Goal: Task Accomplishment & Management: Manage account settings

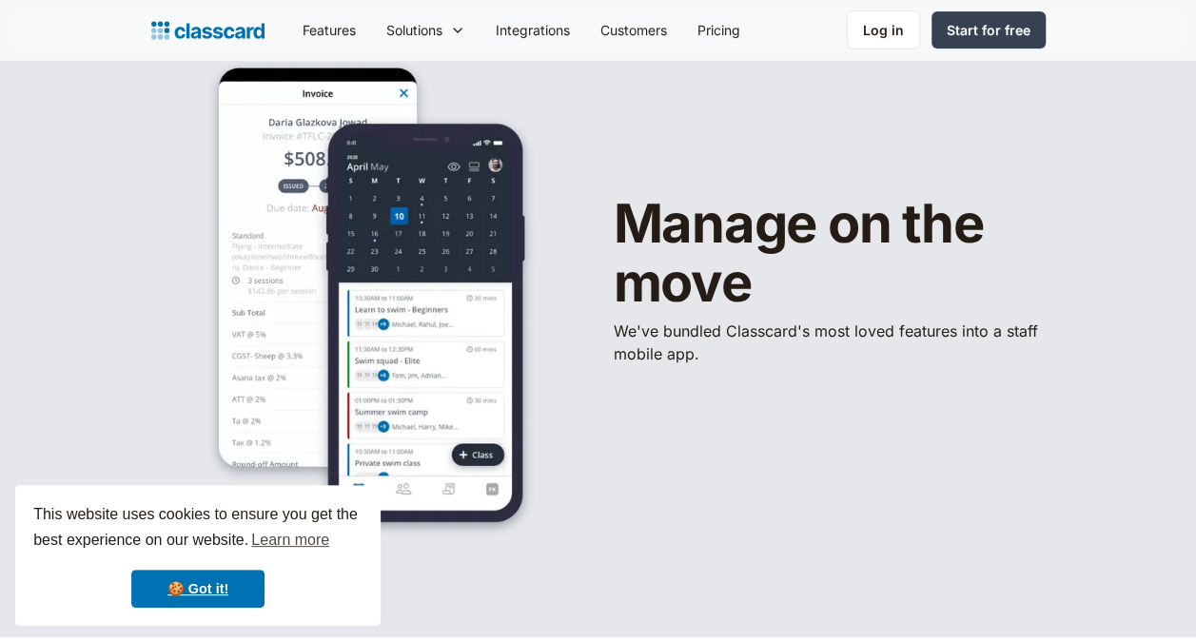
scroll to position [94, 0]
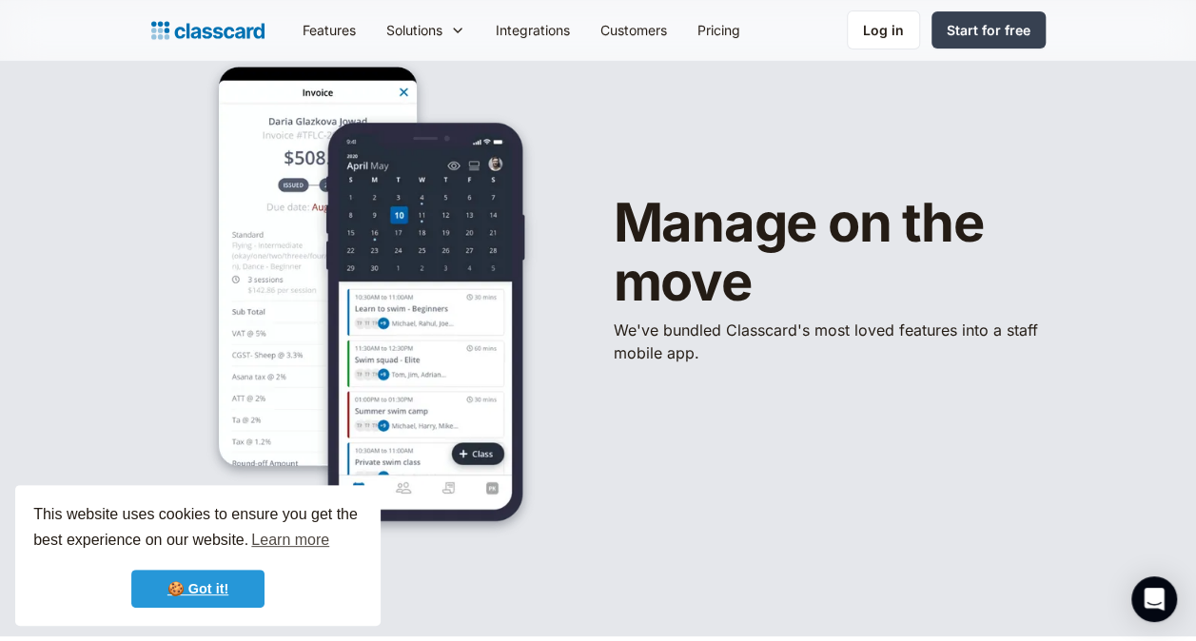
click at [148, 594] on link "🍪 Got it!" at bounding box center [197, 589] width 133 height 38
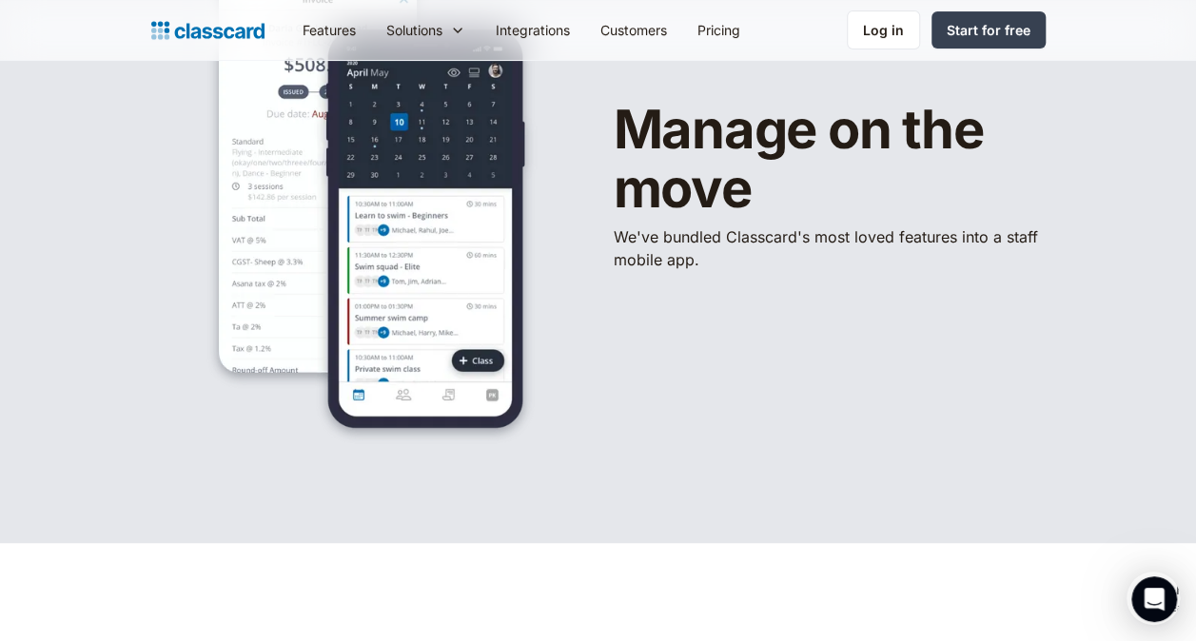
scroll to position [0, 0]
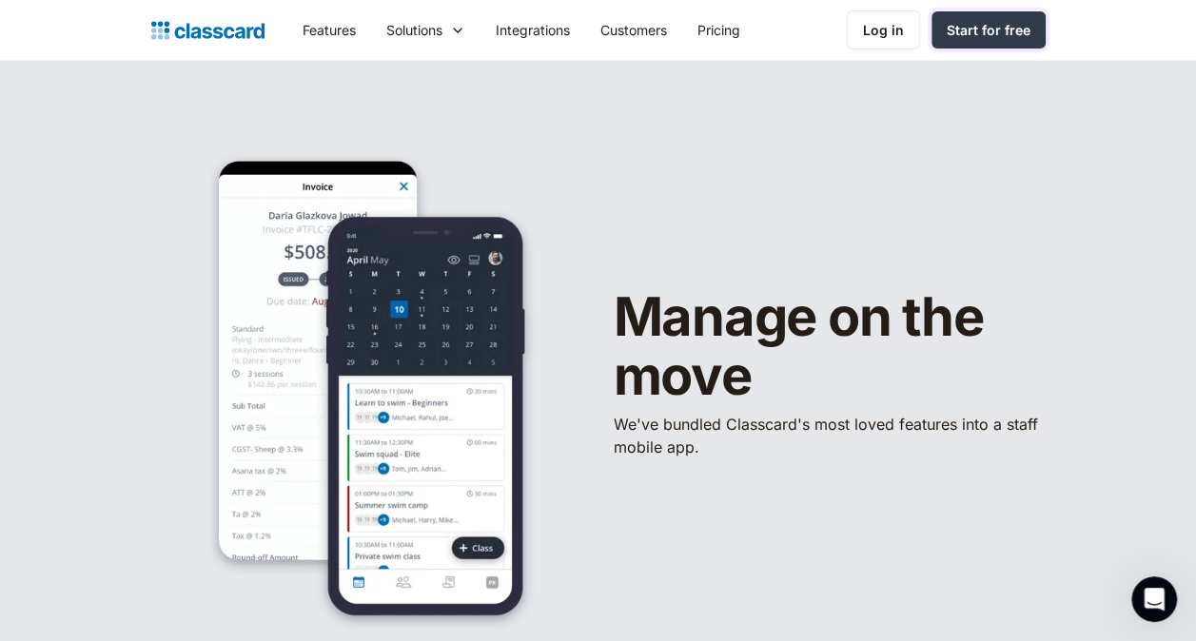
click at [971, 30] on div "Start for free" at bounding box center [989, 30] width 84 height 20
click at [883, 29] on div "Log in" at bounding box center [883, 30] width 41 height 20
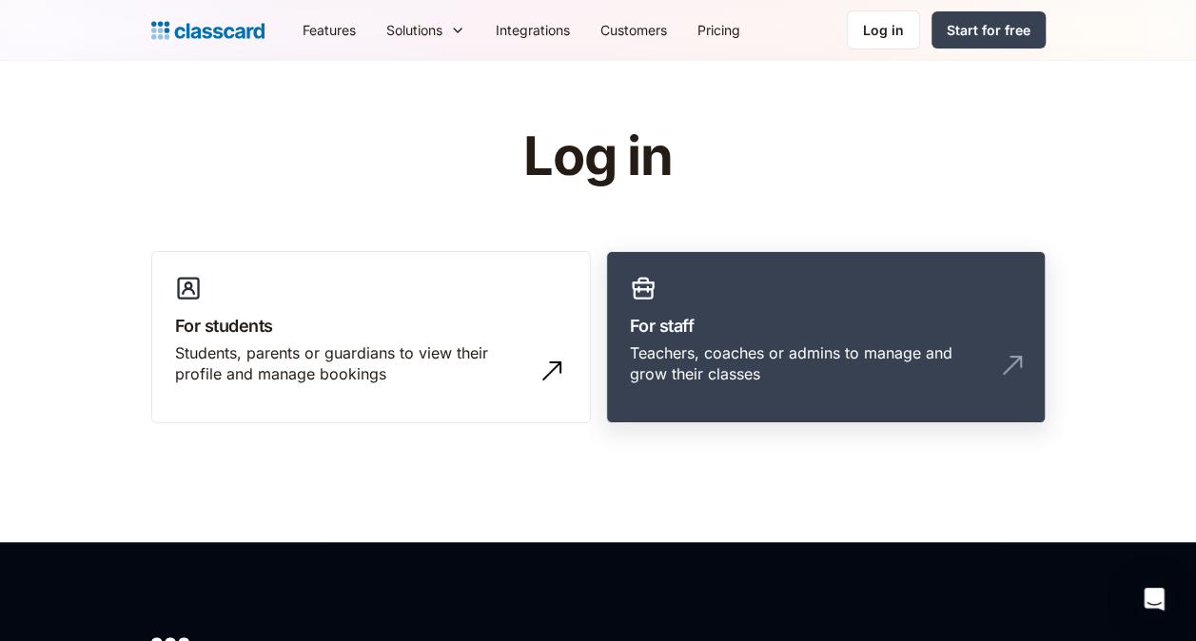
click at [738, 327] on h3 "For staff" at bounding box center [826, 326] width 392 height 26
